Goal: Information Seeking & Learning: Learn about a topic

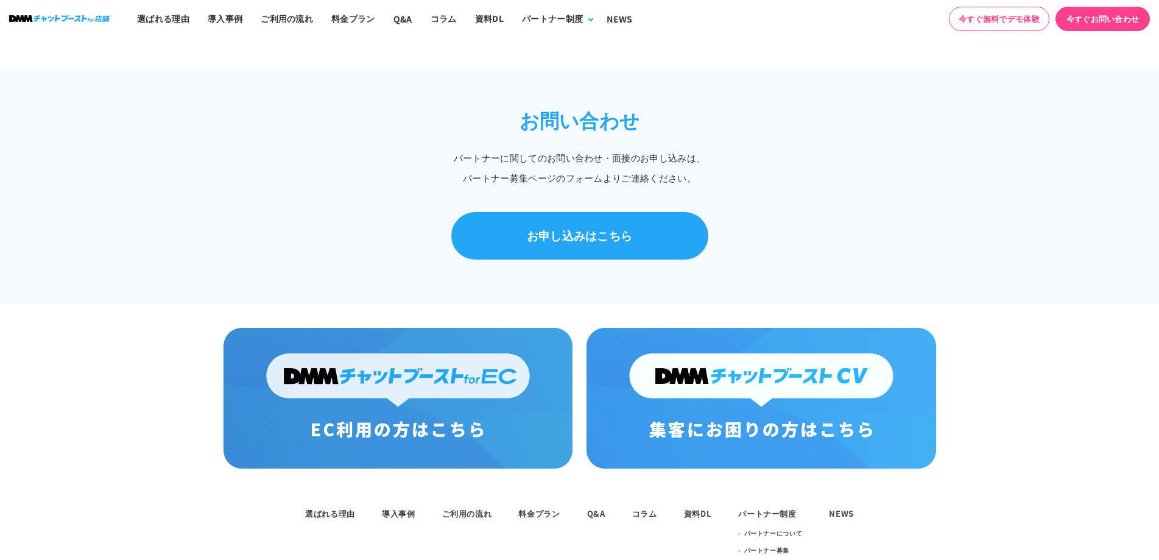
scroll to position [568, 0]
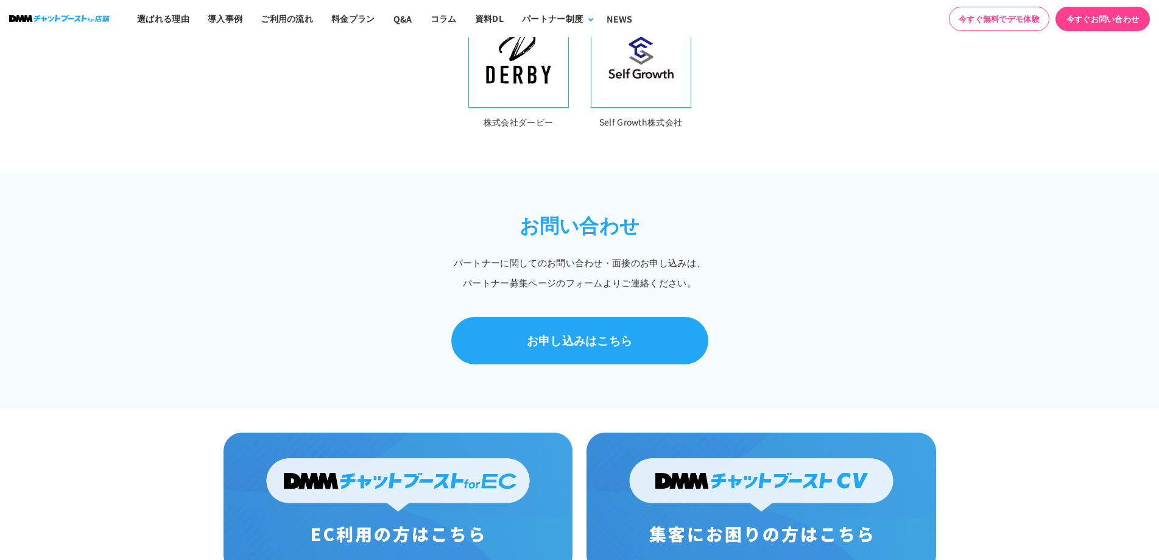
click at [631, 67] on img at bounding box center [641, 58] width 85 height 62
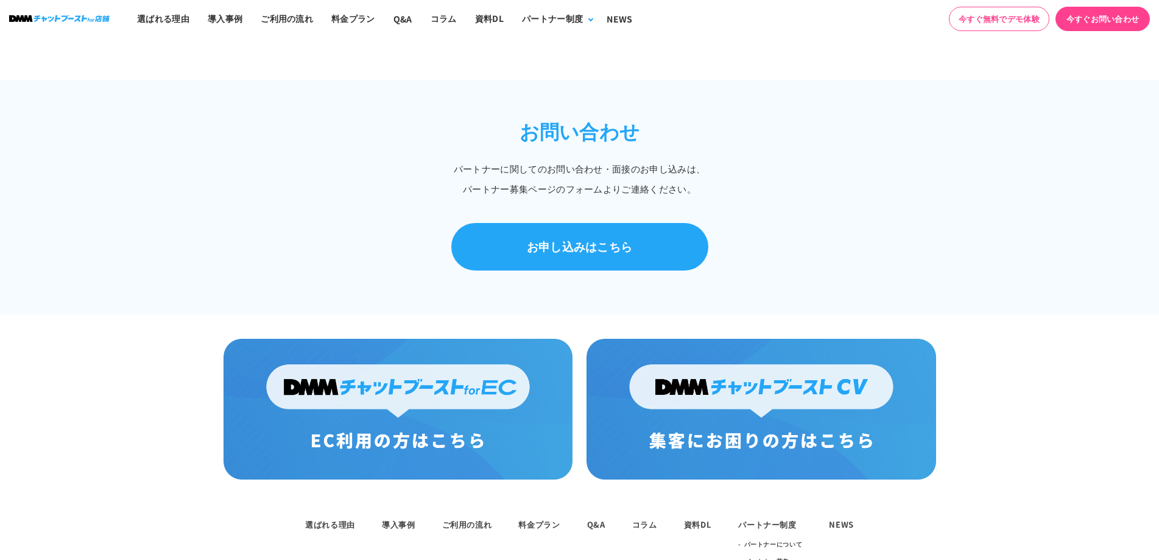
scroll to position [872, 0]
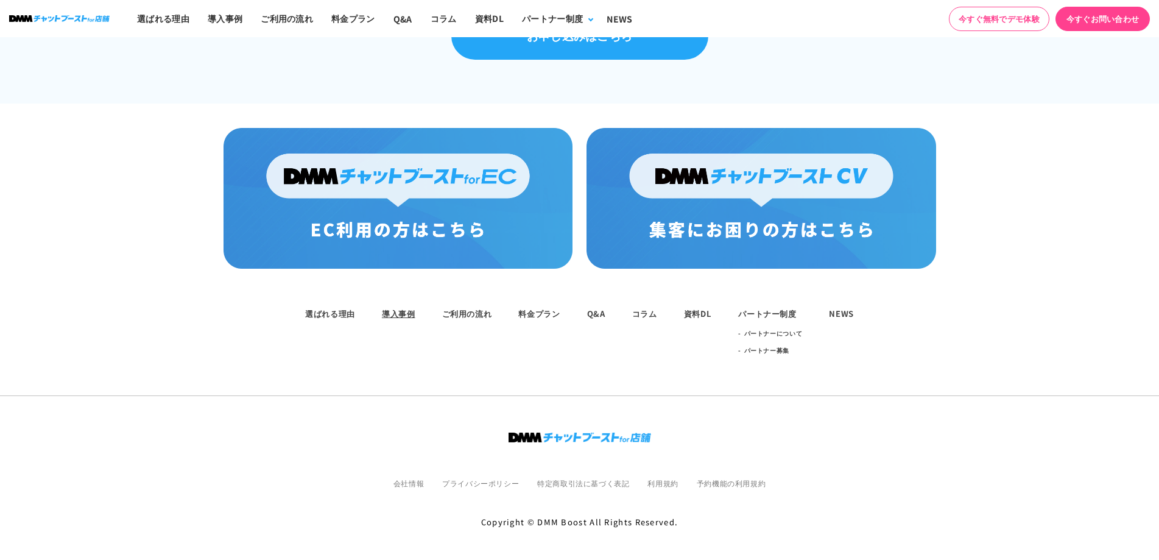
click at [400, 308] on link "導入事例" at bounding box center [398, 314] width 33 height 12
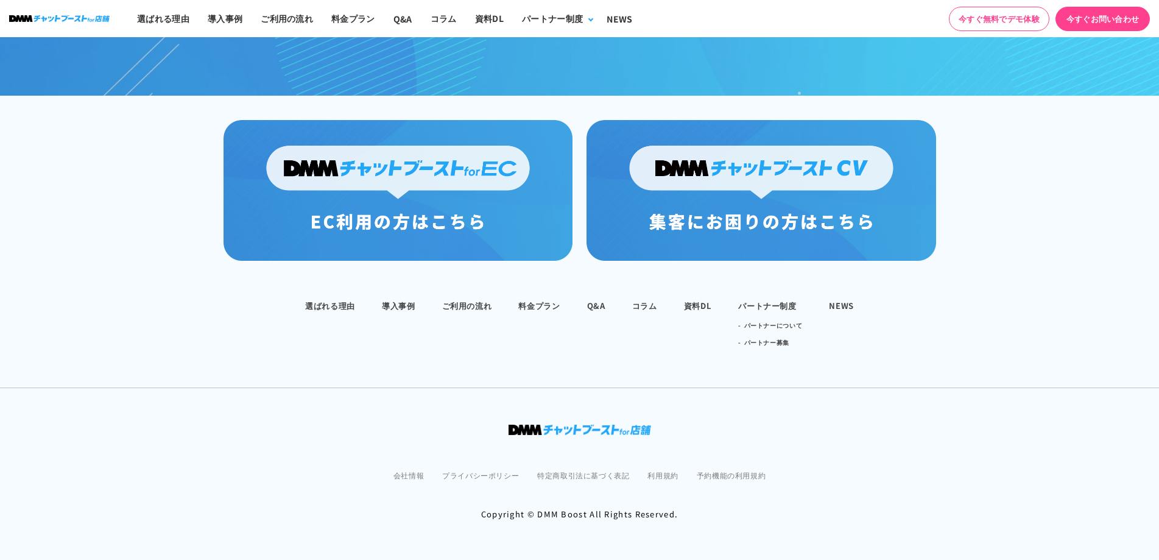
scroll to position [1188, 0]
click at [409, 302] on link "導入事例" at bounding box center [398, 306] width 33 height 12
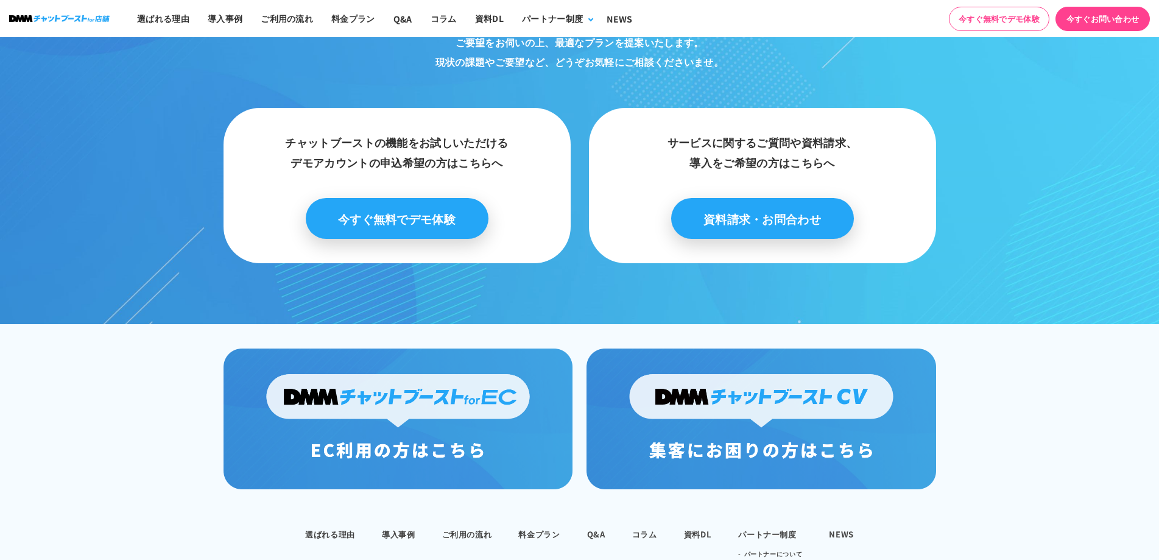
scroll to position [1188, 0]
